Goal: Find specific page/section: Find specific page/section

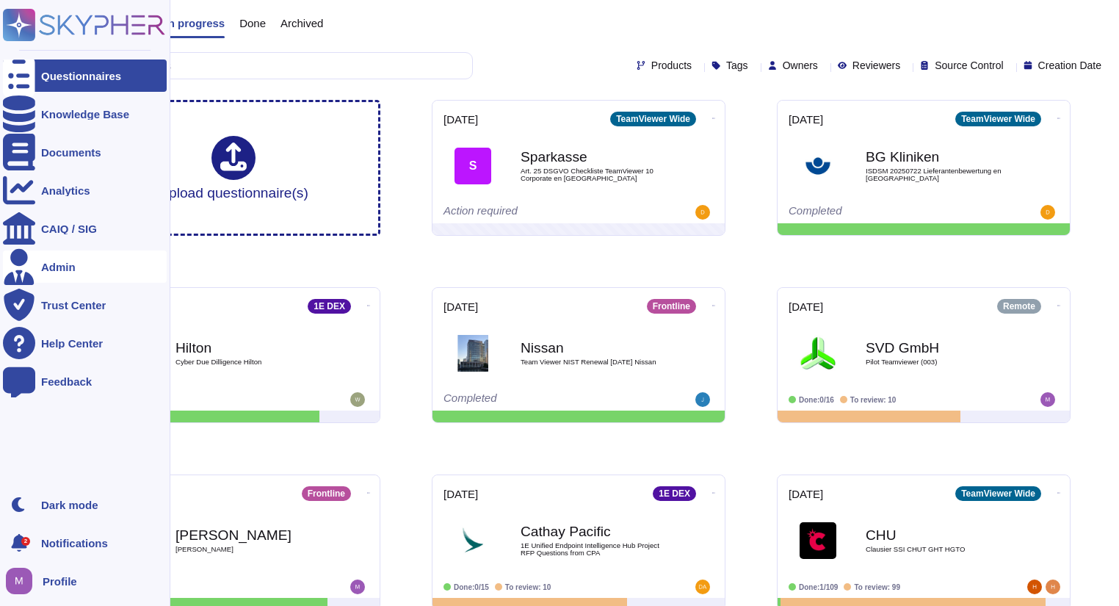
click at [59, 278] on div "Admin" at bounding box center [85, 266] width 164 height 32
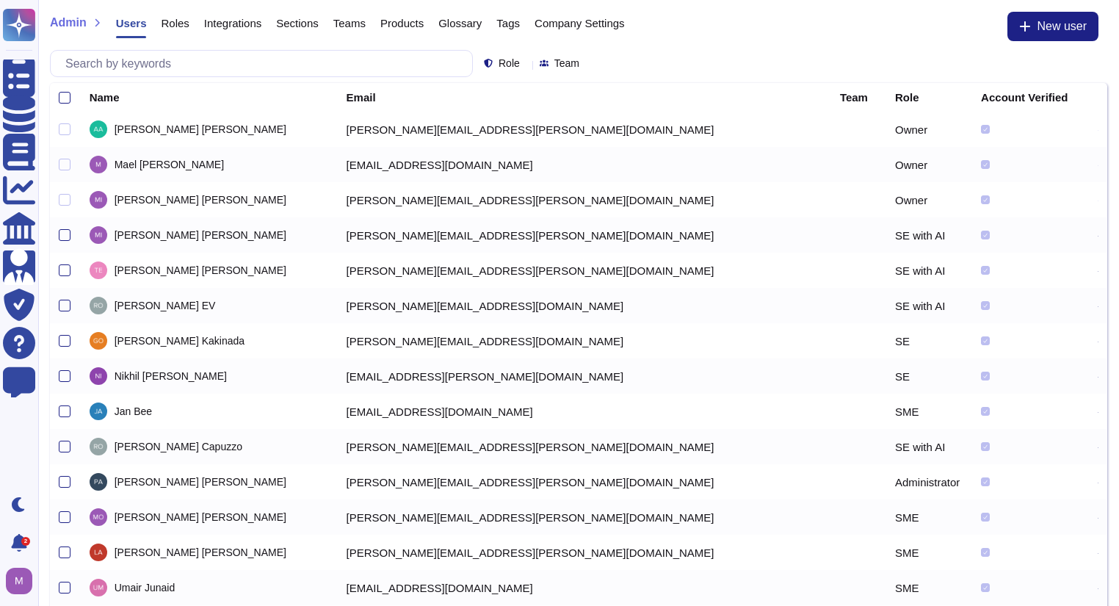
click at [282, 87] on th "Name" at bounding box center [209, 97] width 257 height 29
click at [282, 66] on input "text" at bounding box center [265, 64] width 414 height 26
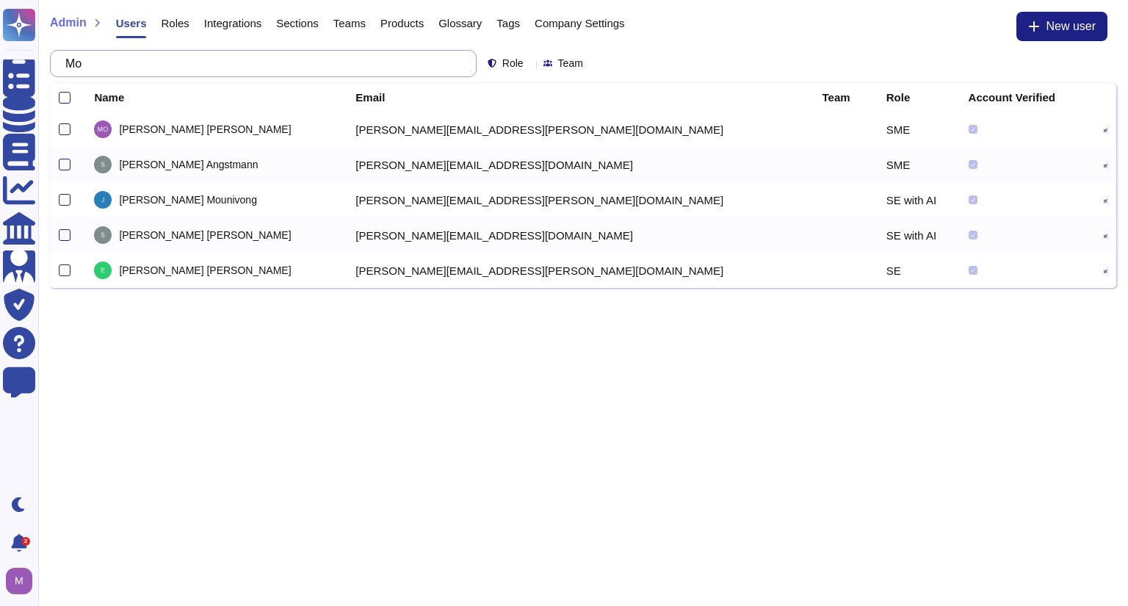
type input "M"
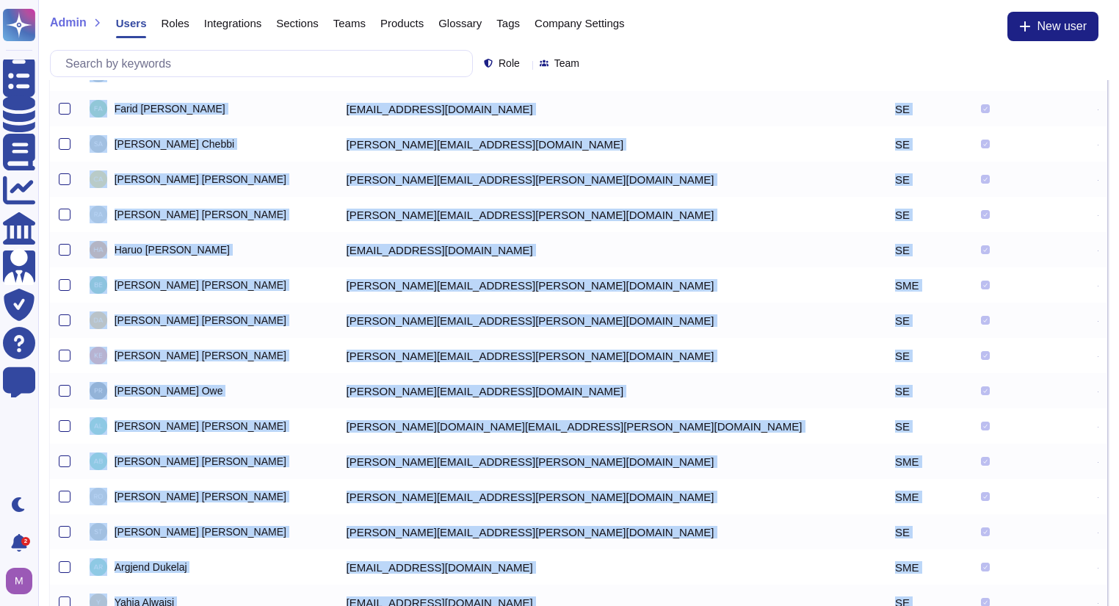
drag, startPoint x: 476, startPoint y: 350, endPoint x: 617, endPoint y: 627, distance: 310.6
